Goal: Task Accomplishment & Management: Complete application form

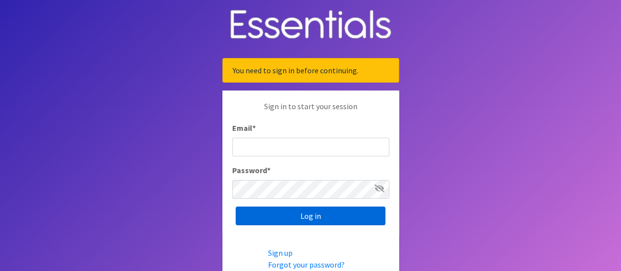
type input "[PERSON_NAME][EMAIL_ADDRESS][DOMAIN_NAME]"
click at [294, 214] on input "Log in" at bounding box center [311, 215] width 150 height 19
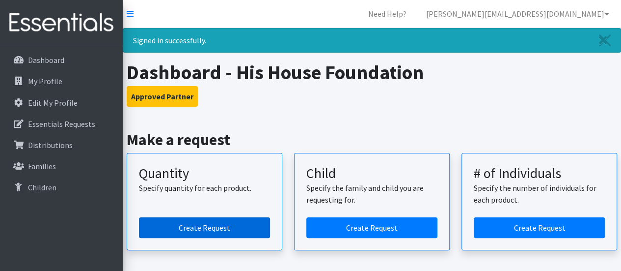
click at [211, 224] on link "Create Request" at bounding box center [204, 227] width 131 height 21
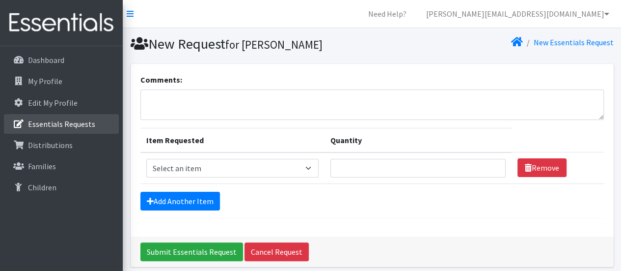
click at [39, 123] on p "Essentials Requests" at bounding box center [61, 124] width 67 height 10
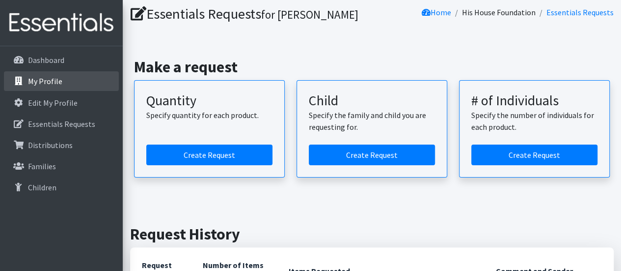
scroll to position [29, 0]
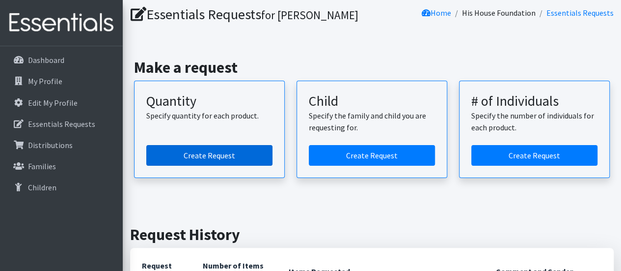
click at [179, 159] on link "Create Request" at bounding box center [209, 155] width 126 height 21
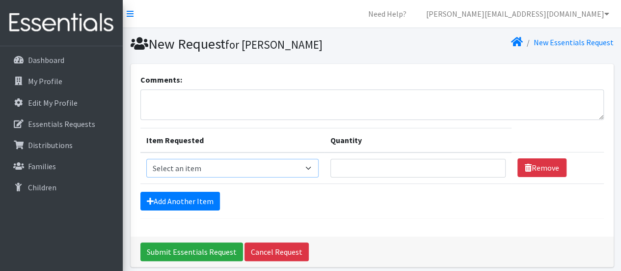
click at [268, 167] on select "Select an item Child (Newborn) Child (Size 1) Child (Size 2) Child (Size 3) Chi…" at bounding box center [232, 168] width 173 height 19
select select "14435"
click at [146, 159] on select "Select an item Child (Newborn) Child (Size 1) Child (Size 2) Child (Size 3) Chi…" at bounding box center [232, 168] width 173 height 19
click at [331, 170] on input "Quantity" at bounding box center [418, 168] width 175 height 19
type input "400"
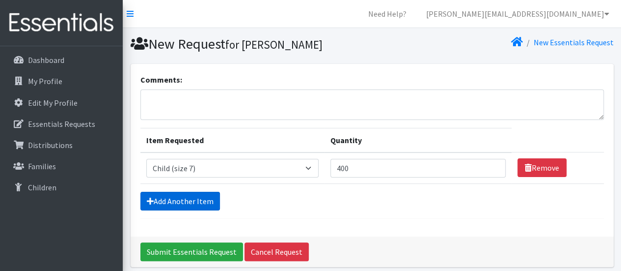
click at [196, 197] on link "Add Another Item" at bounding box center [180, 201] width 80 height 19
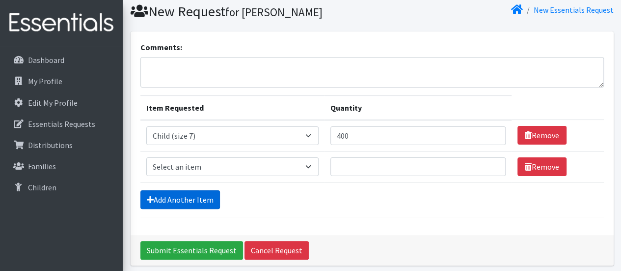
scroll to position [70, 0]
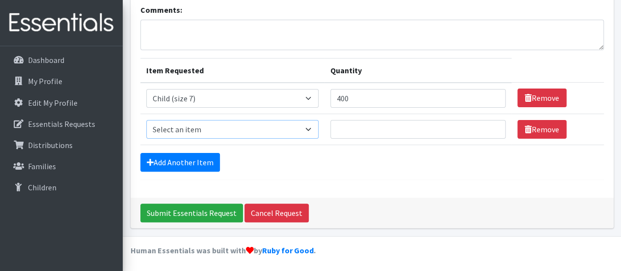
click at [266, 127] on select "Select an item Child (Newborn) Child (Size 1) Child (Size 2) Child (Size 3) Chi…" at bounding box center [232, 129] width 173 height 19
select select "3070"
click at [146, 120] on select "Select an item Child (Newborn) Child (Size 1) Child (Size 2) Child (Size 3) Chi…" at bounding box center [232, 129] width 173 height 19
click at [331, 129] on input "Quantity" at bounding box center [418, 129] width 175 height 19
type input "400"
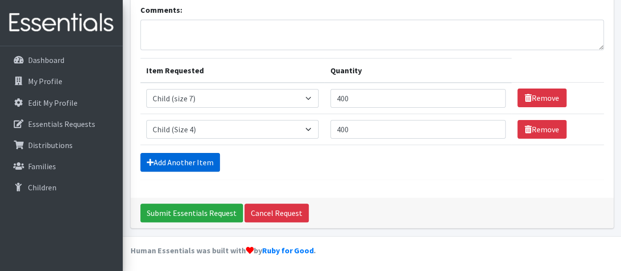
click at [189, 158] on link "Add Another Item" at bounding box center [180, 162] width 80 height 19
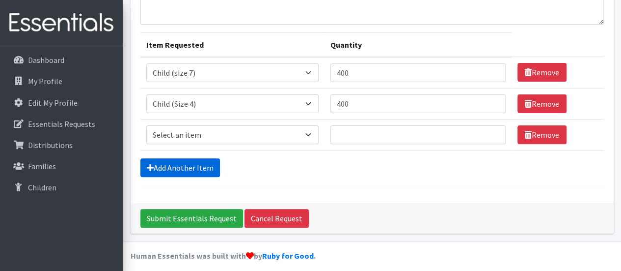
scroll to position [100, 0]
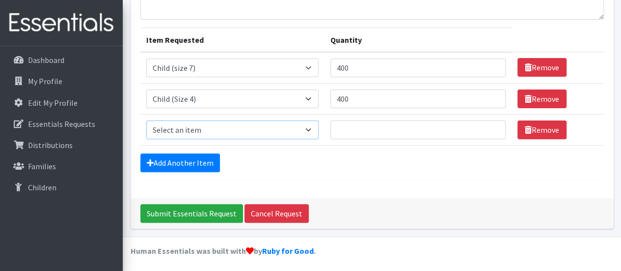
click at [268, 129] on select "Select an item Child (Newborn) Child (Size 1) Child (Size 2) Child (Size 3) Chi…" at bounding box center [232, 129] width 173 height 19
select select "3068"
click at [146, 120] on select "Select an item Child (Newborn) Child (Size 1) Child (Size 2) Child (Size 3) Chi…" at bounding box center [232, 129] width 173 height 19
click at [331, 127] on input "Quantity" at bounding box center [418, 129] width 175 height 19
type input "400"
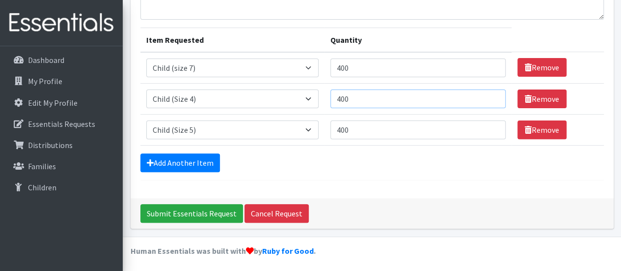
click at [331, 96] on input "400" at bounding box center [418, 98] width 175 height 19
type input "4"
type input "500"
click at [331, 64] on input "400" at bounding box center [418, 67] width 175 height 19
type input "650"
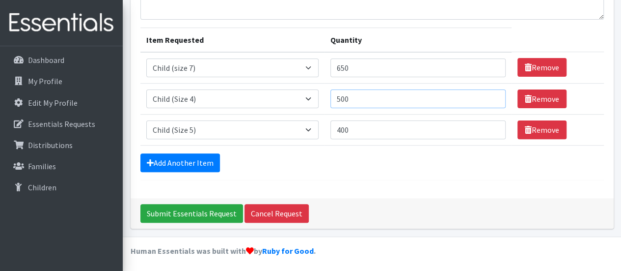
click at [331, 97] on input "500" at bounding box center [418, 98] width 175 height 19
type input "600"
click at [194, 159] on link "Add Another Item" at bounding box center [180, 162] width 80 height 19
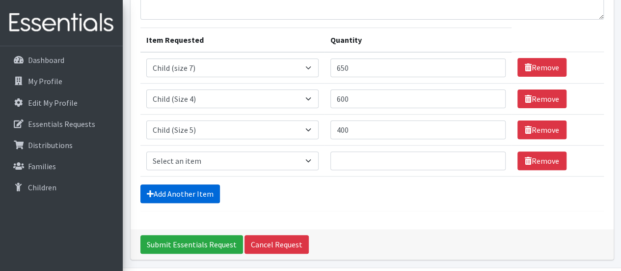
scroll to position [131, 0]
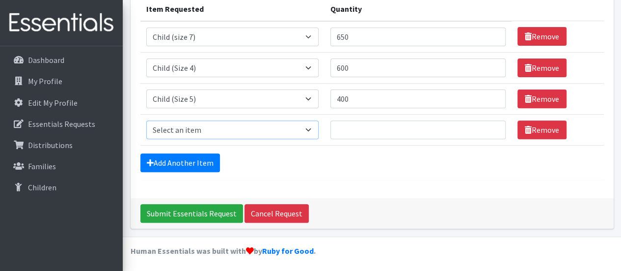
click at [266, 126] on select "Select an item Child (Newborn) Child (Size 1) Child (Size 2) Child (Size 3) Chi…" at bounding box center [232, 129] width 173 height 19
click at [331, 140] on td "Quantity" at bounding box center [418, 129] width 187 height 31
click at [525, 128] on icon at bounding box center [528, 130] width 7 height 8
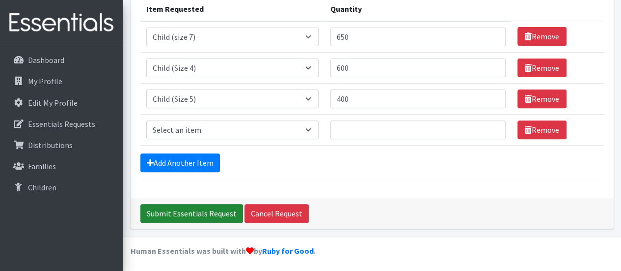
click at [187, 214] on input "Submit Essentials Request" at bounding box center [191, 213] width 103 height 19
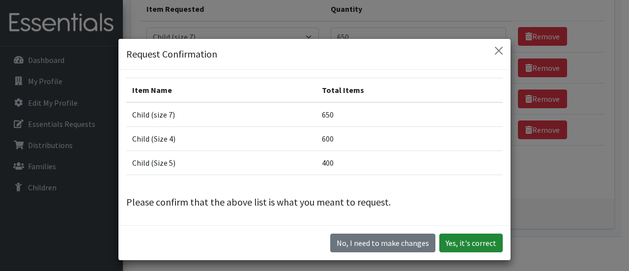
click at [469, 242] on button "Yes, it's correct" at bounding box center [470, 242] width 63 height 19
